Goal: Answer question/provide support

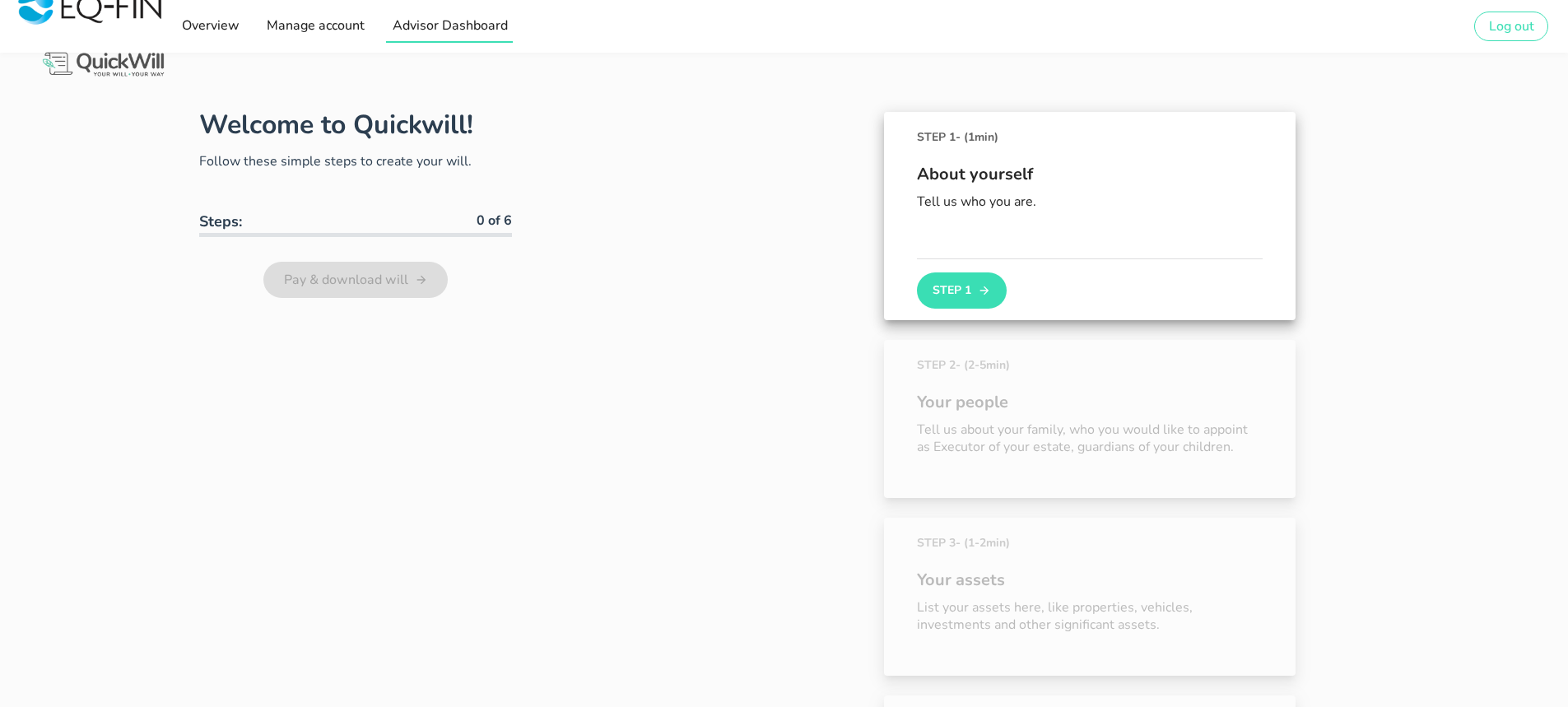
click at [415, 26] on span "Advisor Dashboard" at bounding box center [449, 25] width 116 height 18
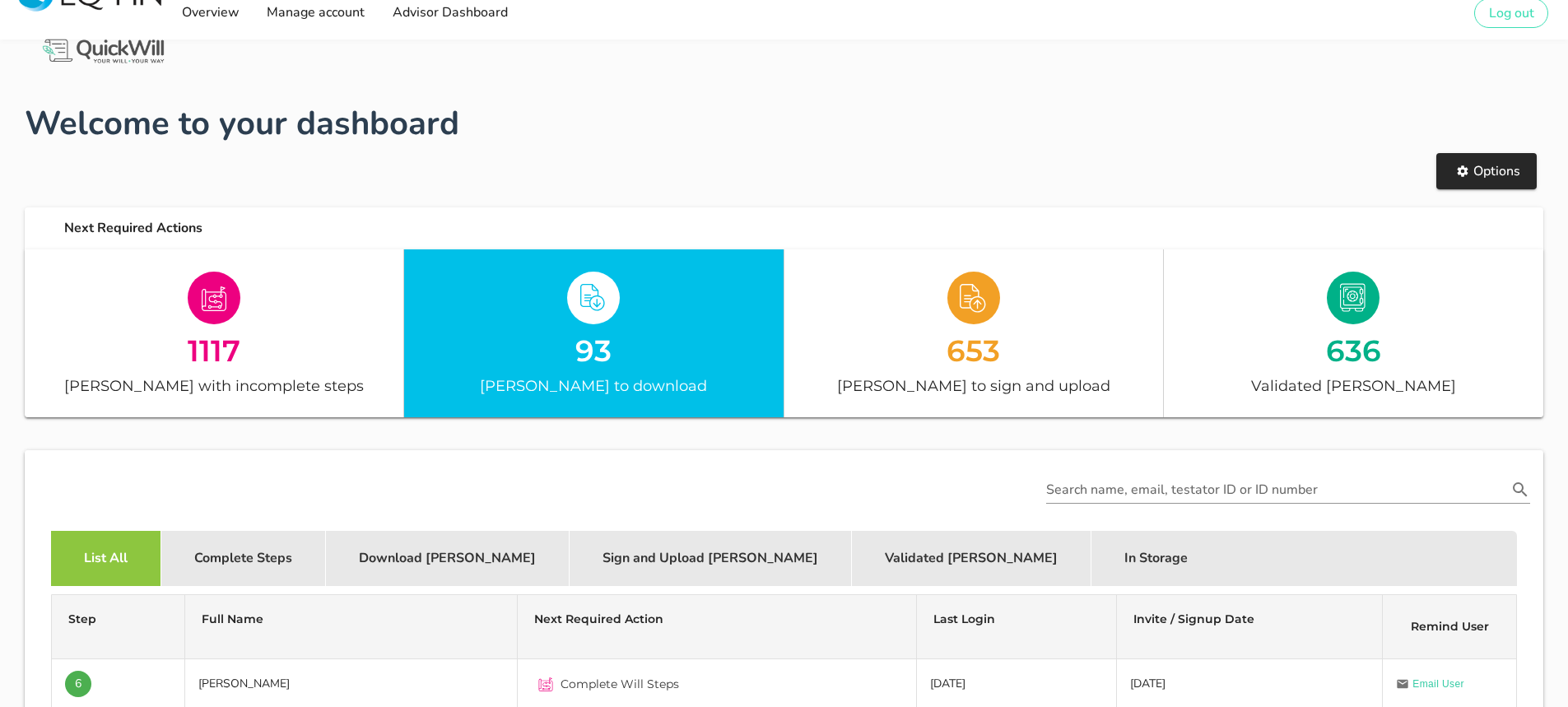
scroll to position [329, 0]
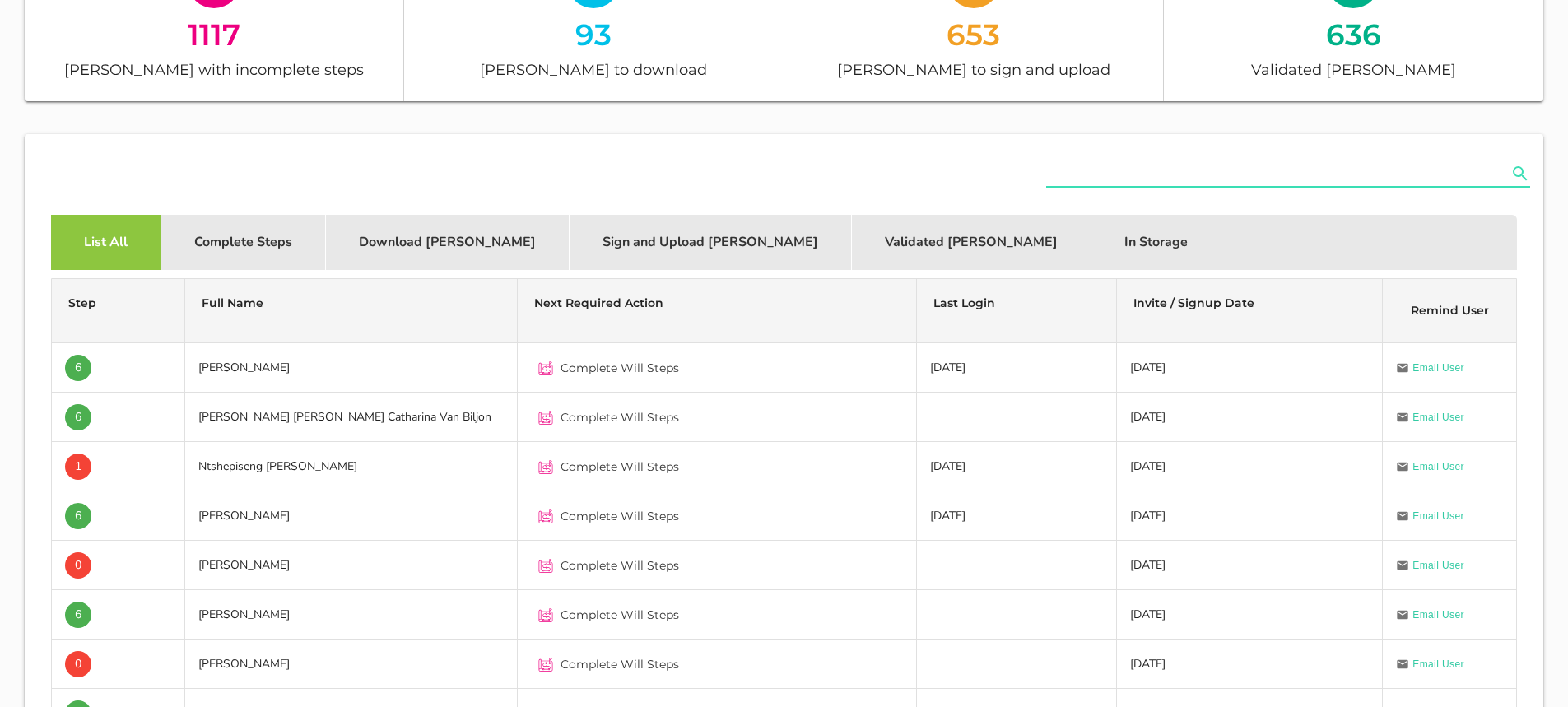
click at [1122, 167] on input "text" at bounding box center [1277, 173] width 461 height 26
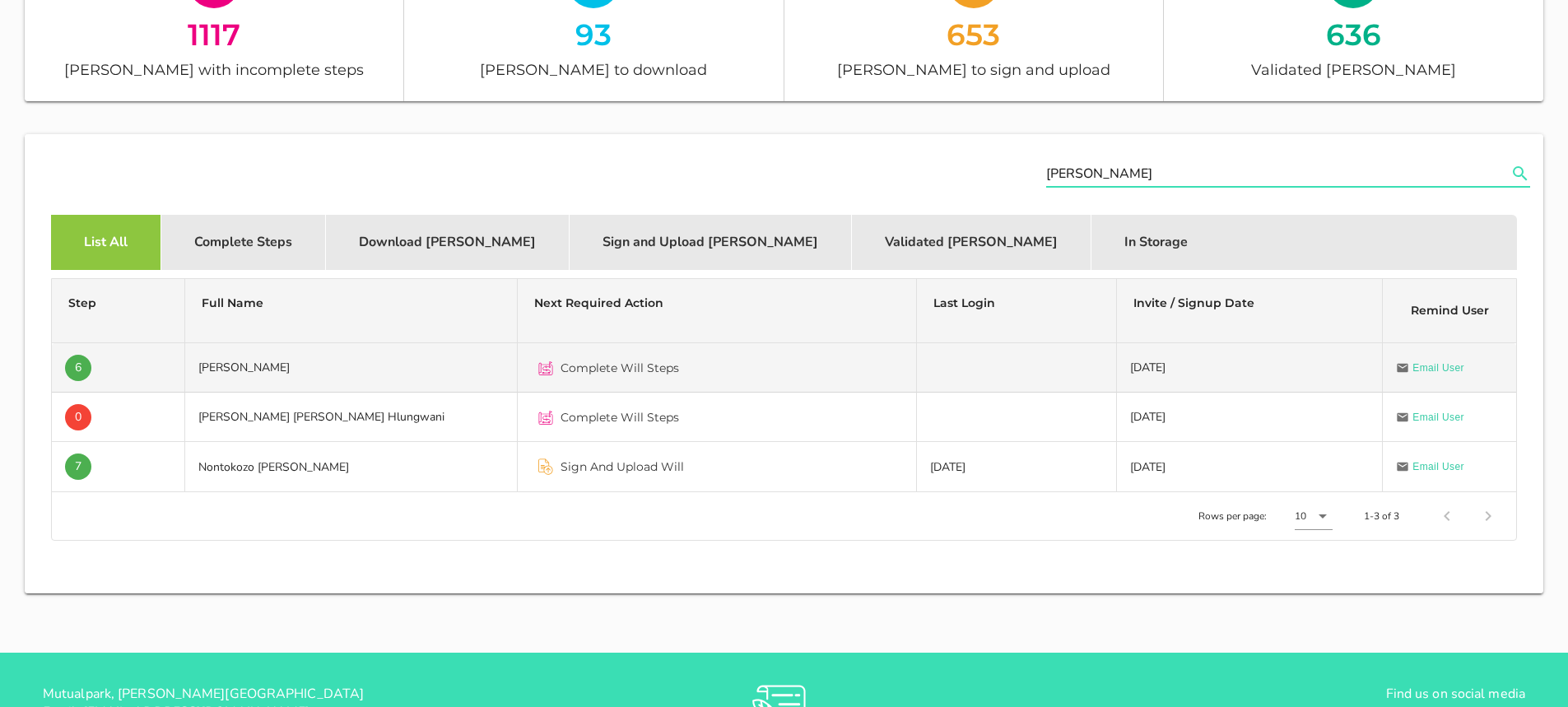
type input "[PERSON_NAME]"
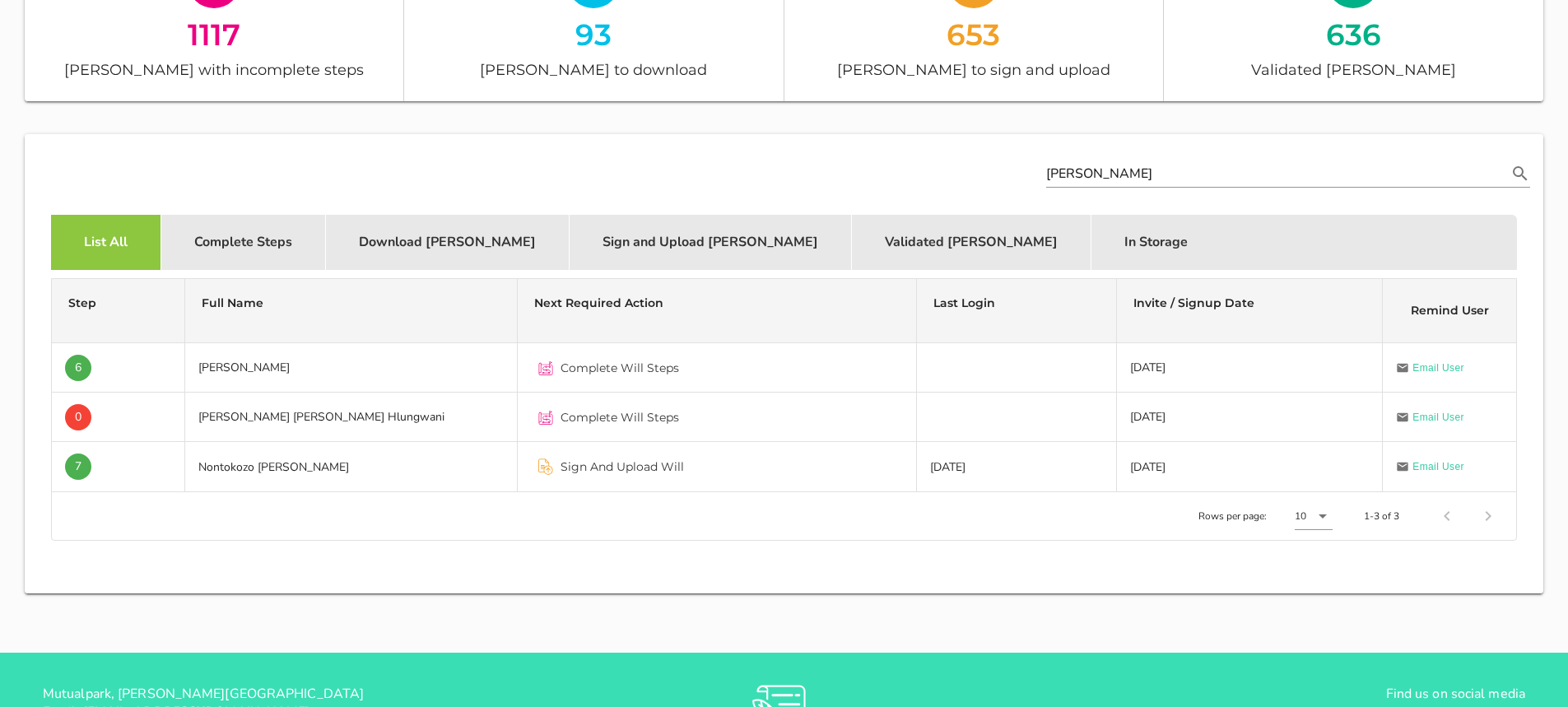
click at [300, 368] on td "[PERSON_NAME]" at bounding box center [352, 368] width 333 height 49
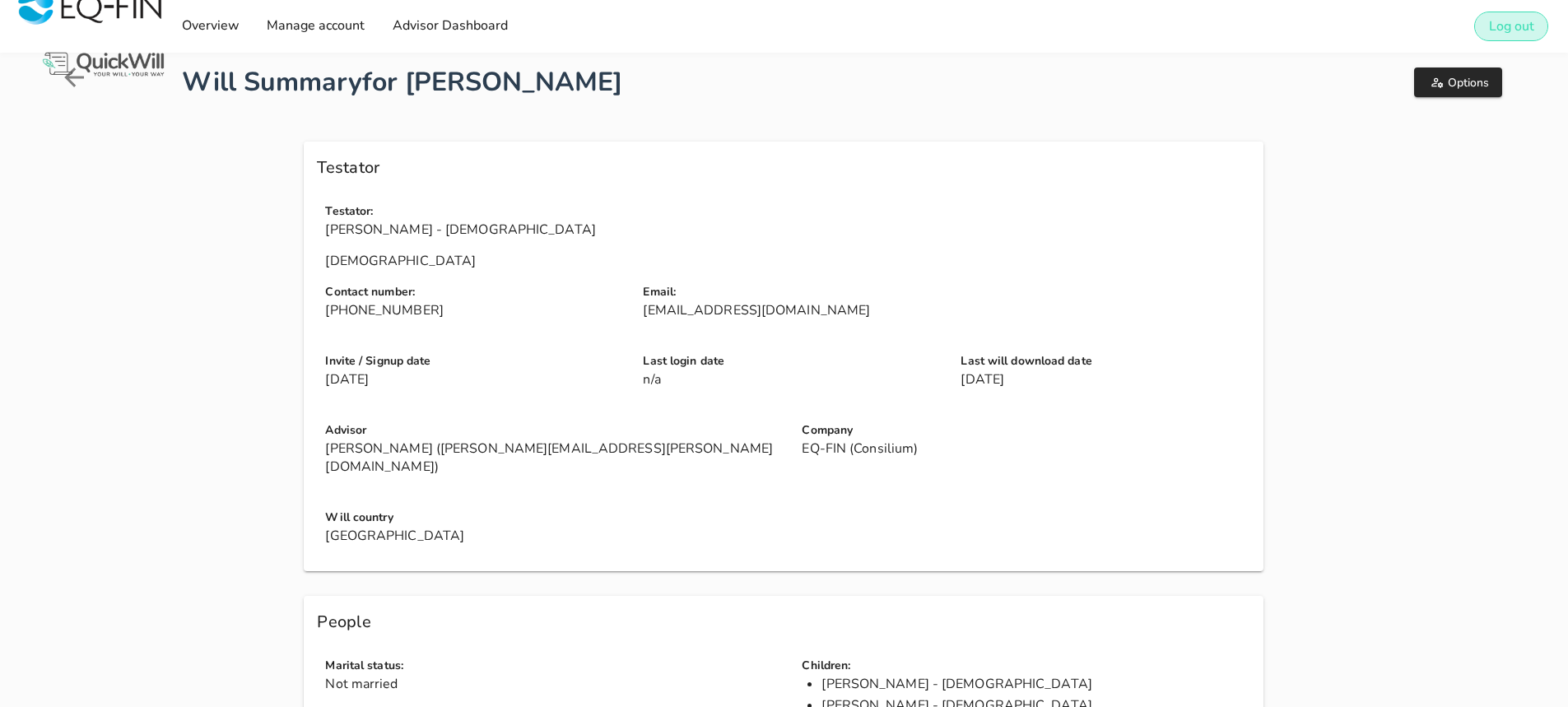
click at [1505, 32] on span "Log out" at bounding box center [1510, 26] width 46 height 18
